Goal: Transaction & Acquisition: Purchase product/service

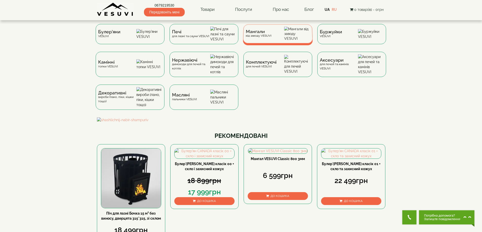
click at [290, 30] on img at bounding box center [297, 34] width 26 height 14
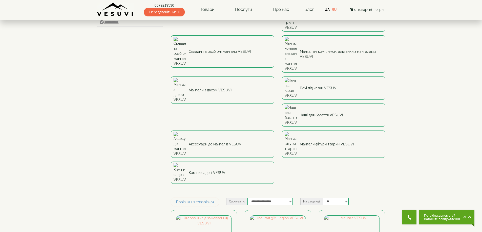
scroll to position [42, 0]
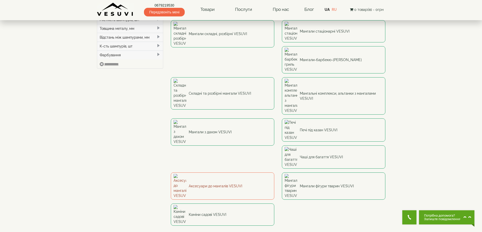
click at [216, 173] on link "Аксесуари до мангалів VESUVI" at bounding box center [222, 186] width 103 height 27
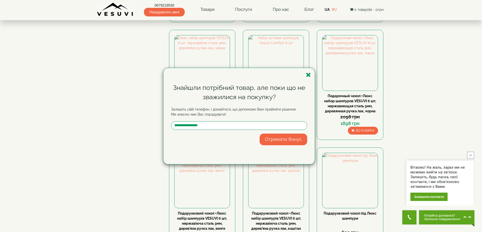
scroll to position [169, 0]
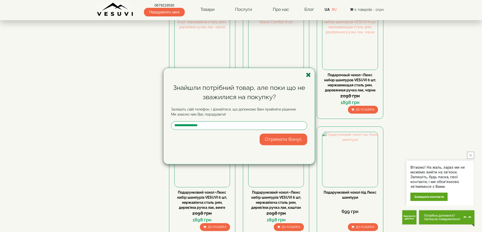
click at [308, 74] on icon "button" at bounding box center [308, 75] width 5 height 6
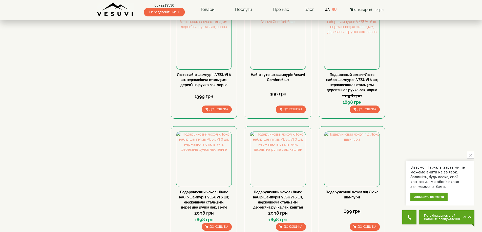
scroll to position [211, 0]
